Goal: Transaction & Acquisition: Purchase product/service

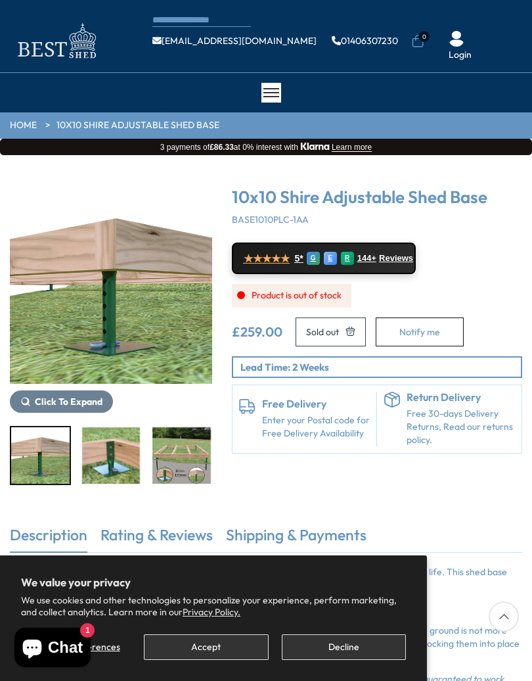
click at [364, 645] on button "Decline" at bounding box center [344, 647] width 124 height 26
